Goal: Find specific page/section: Find specific page/section

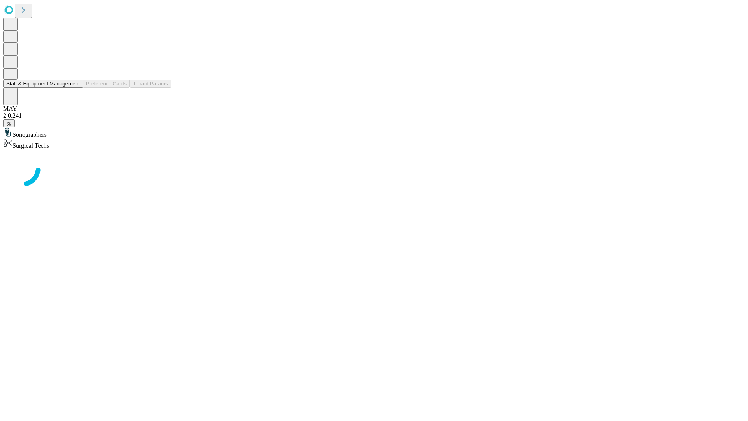
click at [74, 88] on button "Staff & Equipment Management" at bounding box center [43, 83] width 80 height 8
